Goal: Navigation & Orientation: Find specific page/section

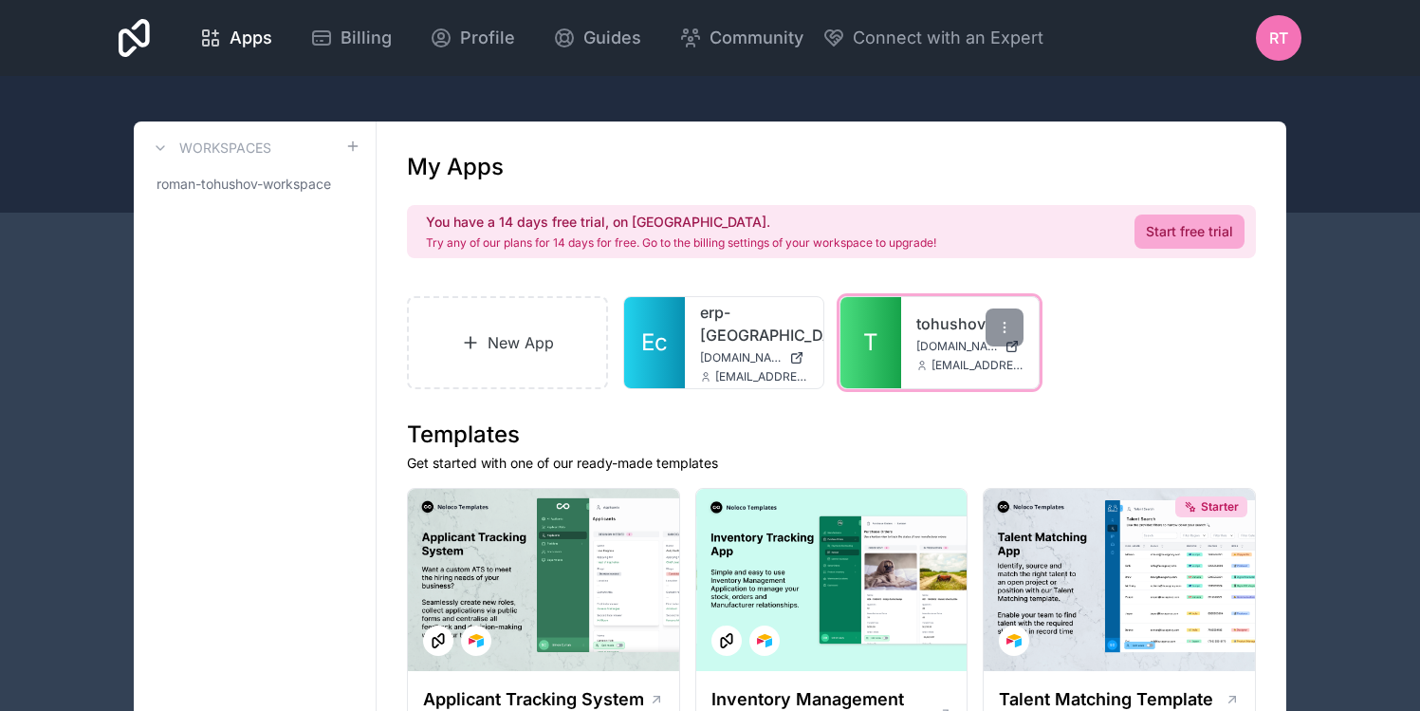
click at [887, 328] on link "T" at bounding box center [871, 342] width 61 height 91
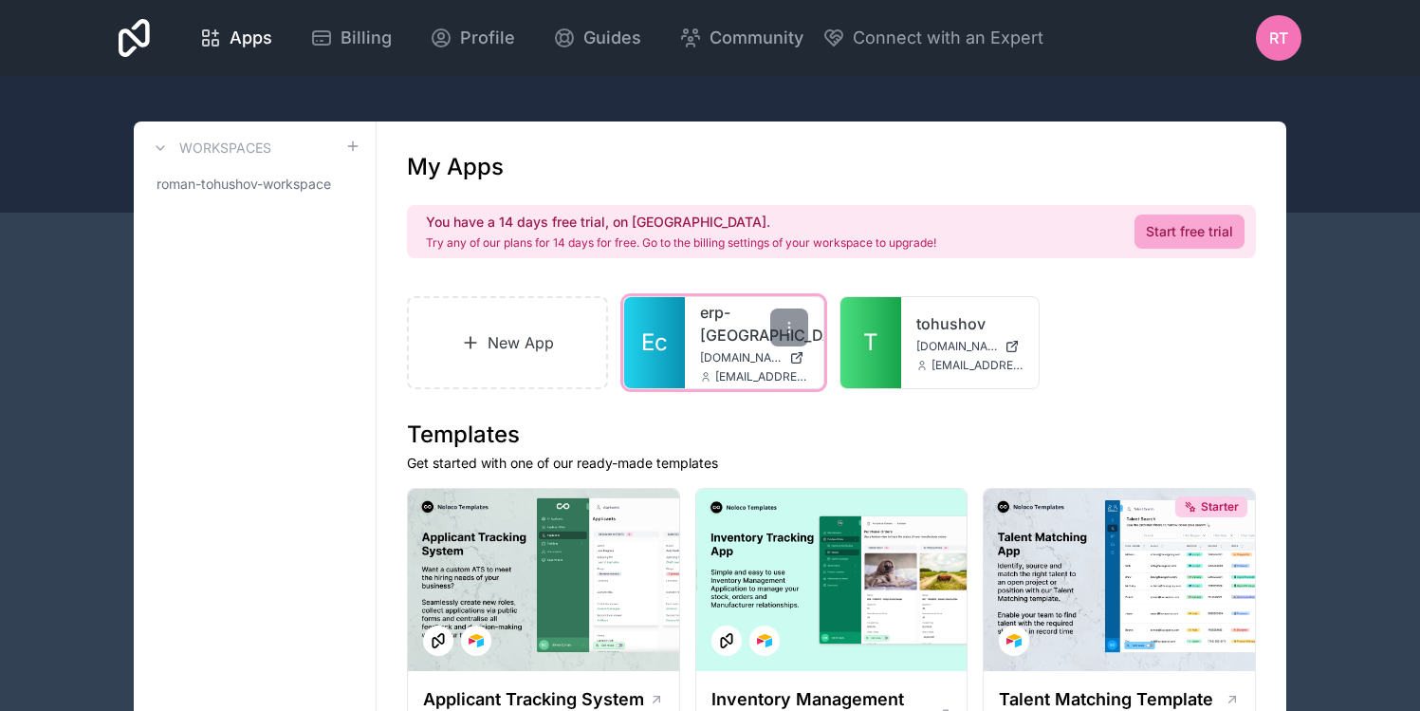
click at [667, 342] on span "Ec" at bounding box center [654, 342] width 27 height 30
